Goal: Transaction & Acquisition: Book appointment/travel/reservation

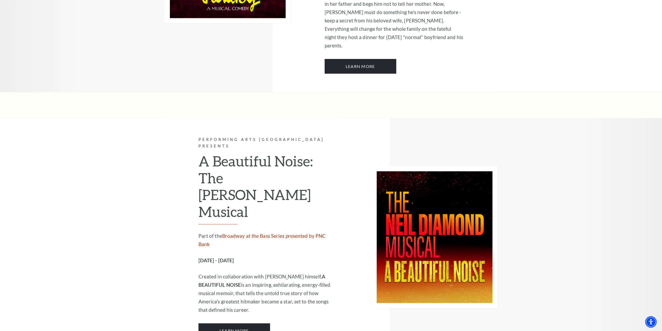
scroll to position [1239, 0]
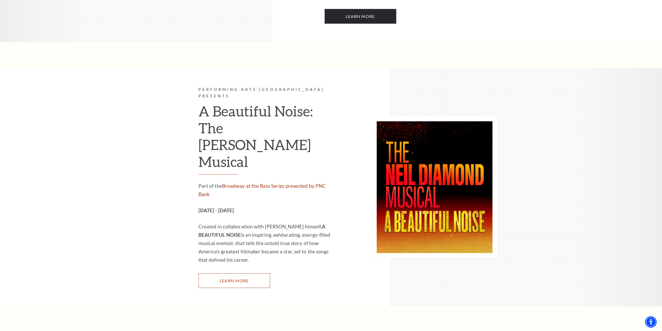
click at [233, 273] on link "Learn More" at bounding box center [235, 280] width 72 height 15
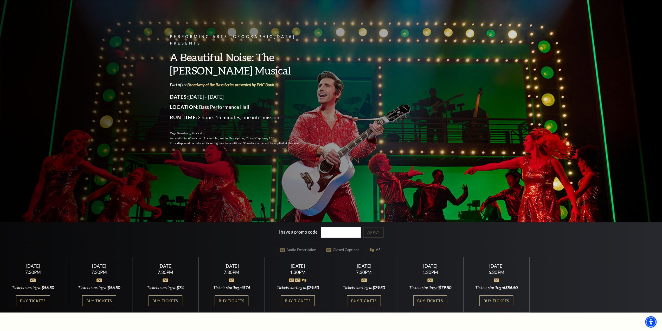
scroll to position [86, 0]
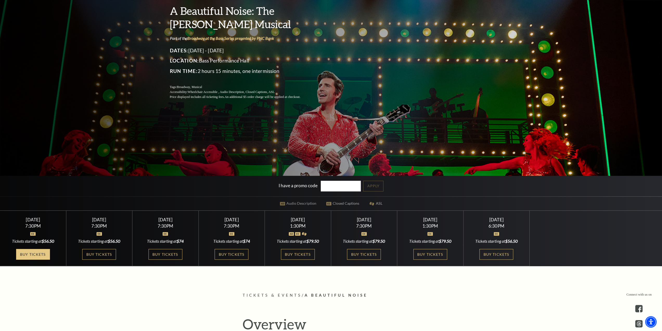
click at [36, 254] on link "Buy Tickets" at bounding box center [33, 254] width 34 height 11
click at [102, 255] on link "Buy Tickets" at bounding box center [99, 254] width 34 height 11
click at [504, 254] on link "Buy Tickets" at bounding box center [497, 254] width 34 height 11
click at [33, 255] on link "Buy Tickets" at bounding box center [33, 254] width 34 height 11
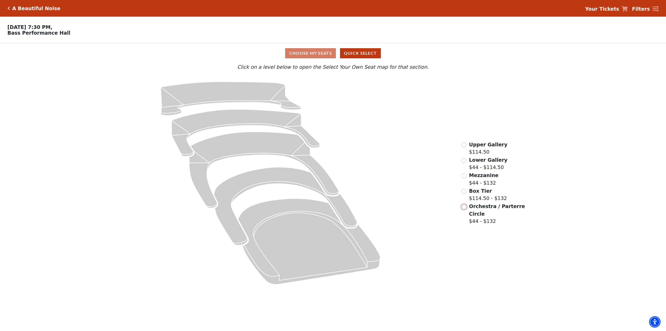
click at [463, 208] on input "Orchestra / Parterre Circle$44 - $132\a" at bounding box center [464, 206] width 5 height 5
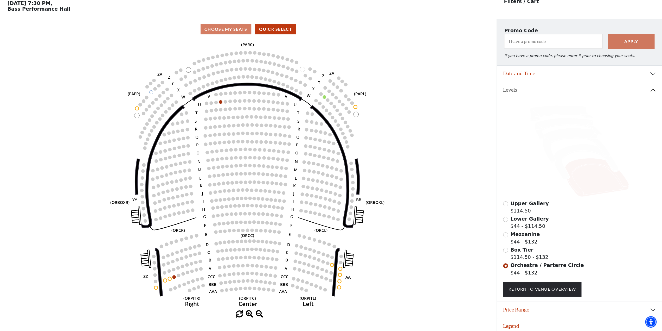
scroll to position [29, 0]
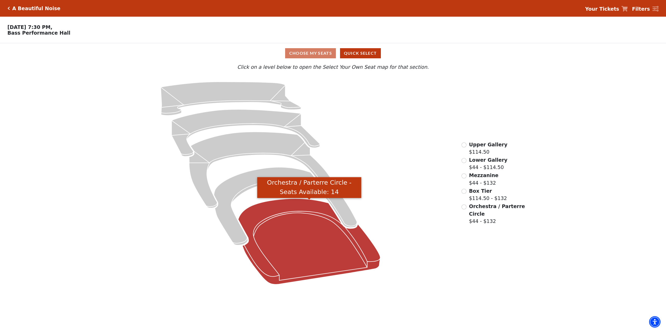
click at [295, 262] on icon "Orchestra / Parterre Circle - Seats Available: 14" at bounding box center [309, 242] width 142 height 86
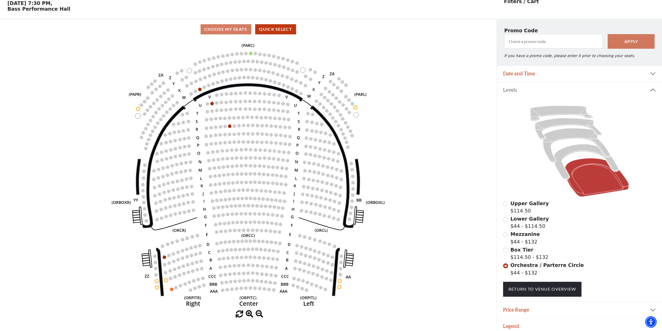
scroll to position [24, 0]
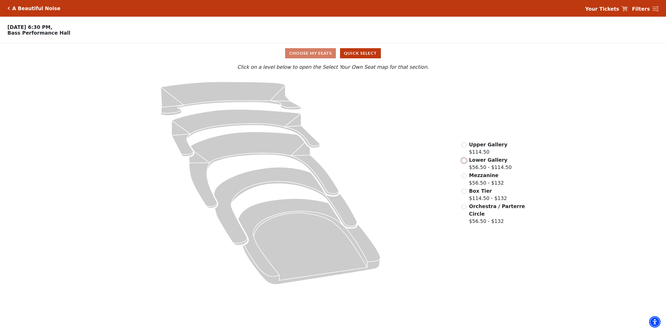
click at [466, 162] on input "Lower Gallery$56.50 - $114.50\a" at bounding box center [464, 160] width 5 height 5
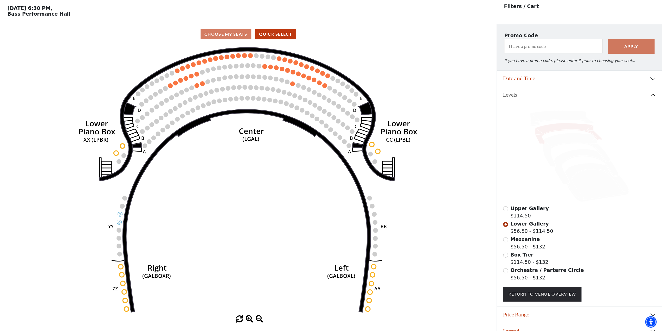
scroll to position [24, 0]
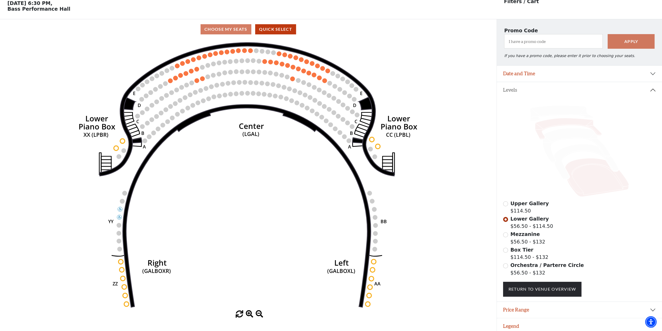
click at [587, 182] on icon at bounding box center [597, 177] width 64 height 39
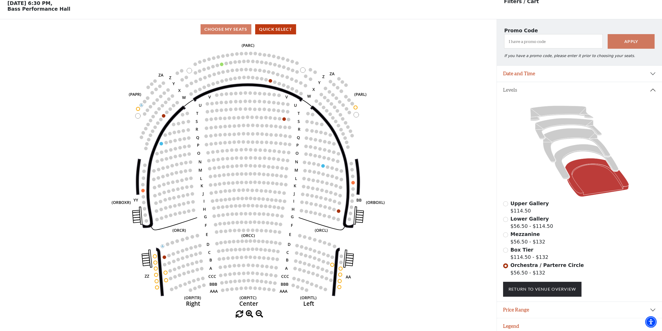
click at [580, 154] on icon at bounding box center [579, 151] width 153 height 97
click at [580, 151] on icon at bounding box center [586, 161] width 64 height 35
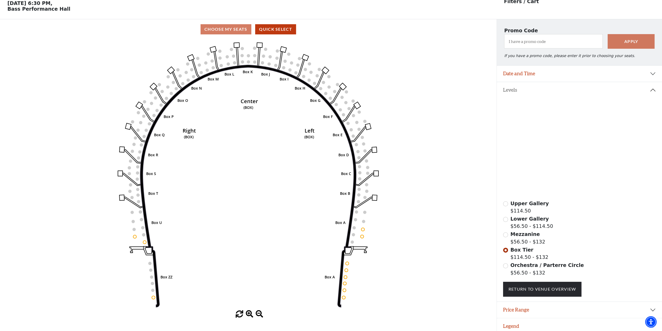
click at [575, 136] on icon at bounding box center [576, 145] width 67 height 34
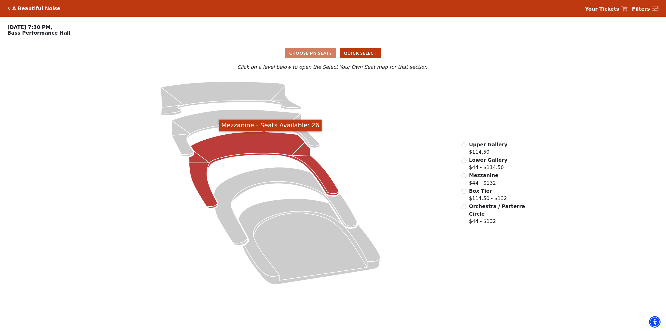
click at [244, 150] on icon "Mezzanine - Seats Available: 26" at bounding box center [264, 170] width 150 height 76
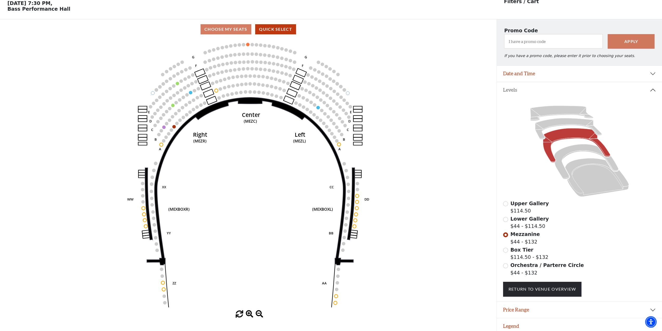
scroll to position [29, 0]
